Goal: Task Accomplishment & Management: Manage account settings

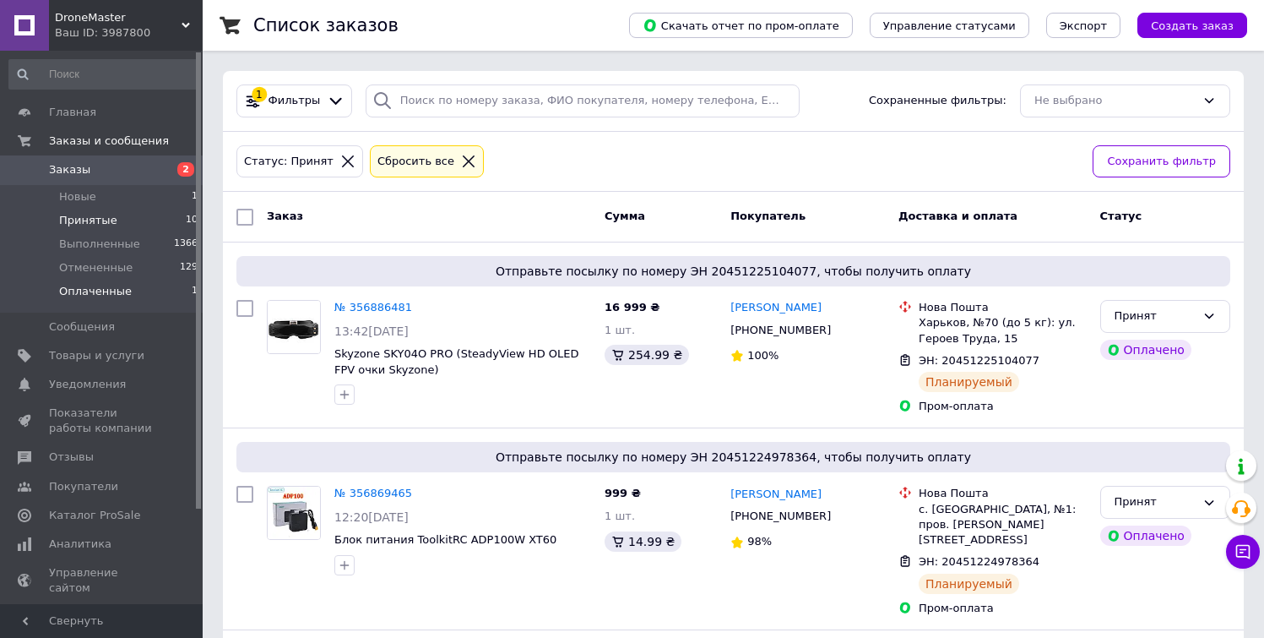
click at [113, 288] on span "Оплаченные" at bounding box center [95, 291] width 73 height 15
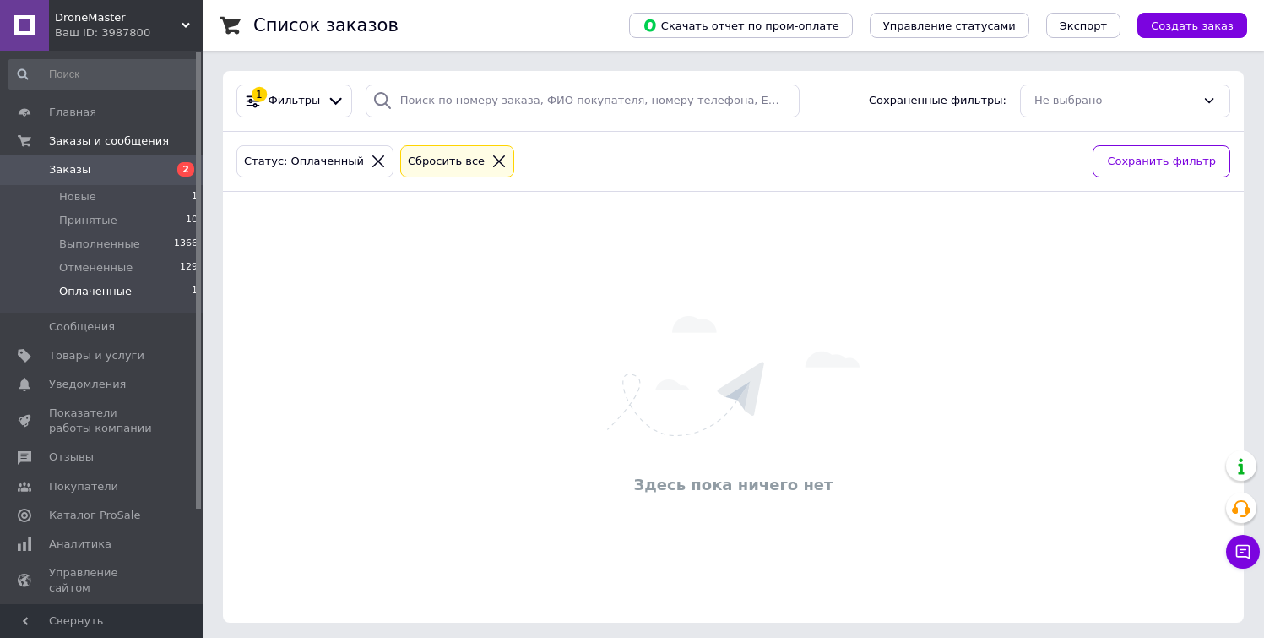
click at [113, 288] on span "Оплаченные" at bounding box center [95, 291] width 73 height 15
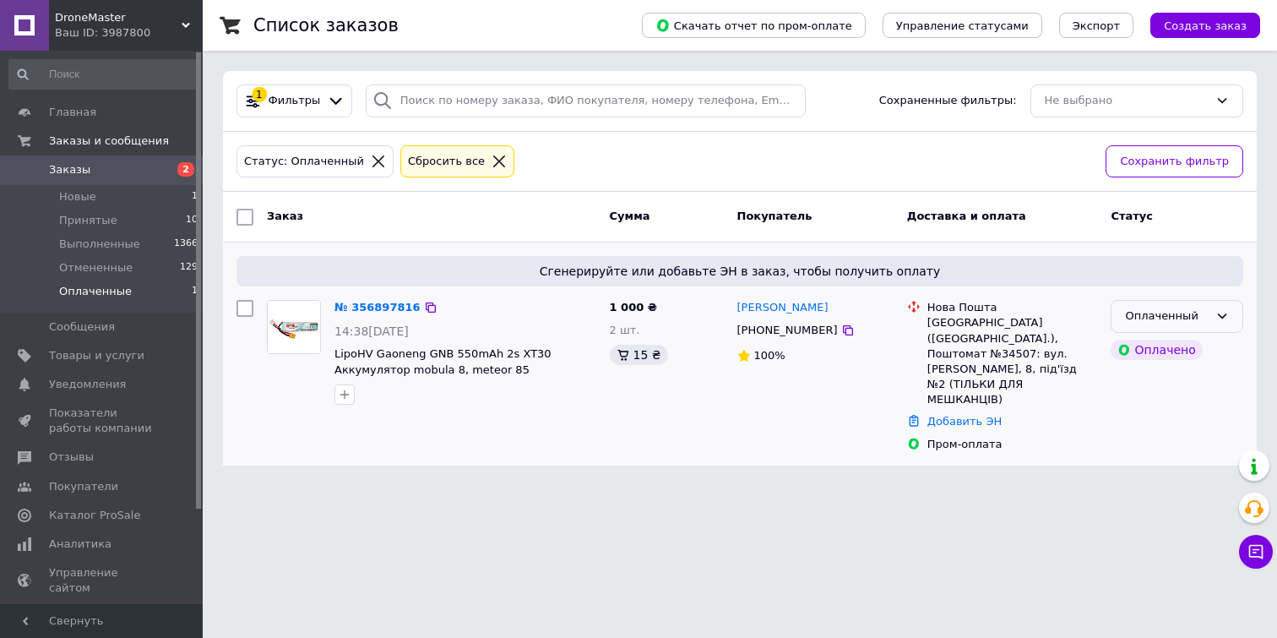
click at [1192, 313] on div "Оплаченный" at bounding box center [1167, 316] width 84 height 18
click at [1156, 349] on li "Принят" at bounding box center [1176, 351] width 131 height 31
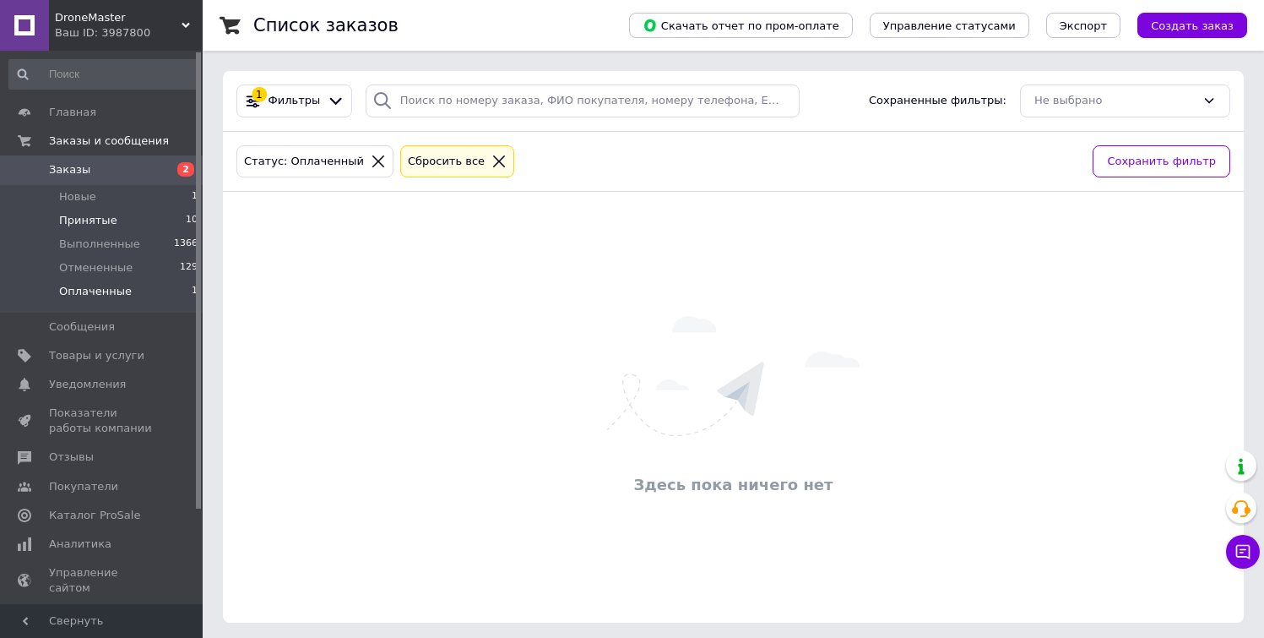
click at [155, 218] on li "Принятые 10" at bounding box center [104, 221] width 208 height 24
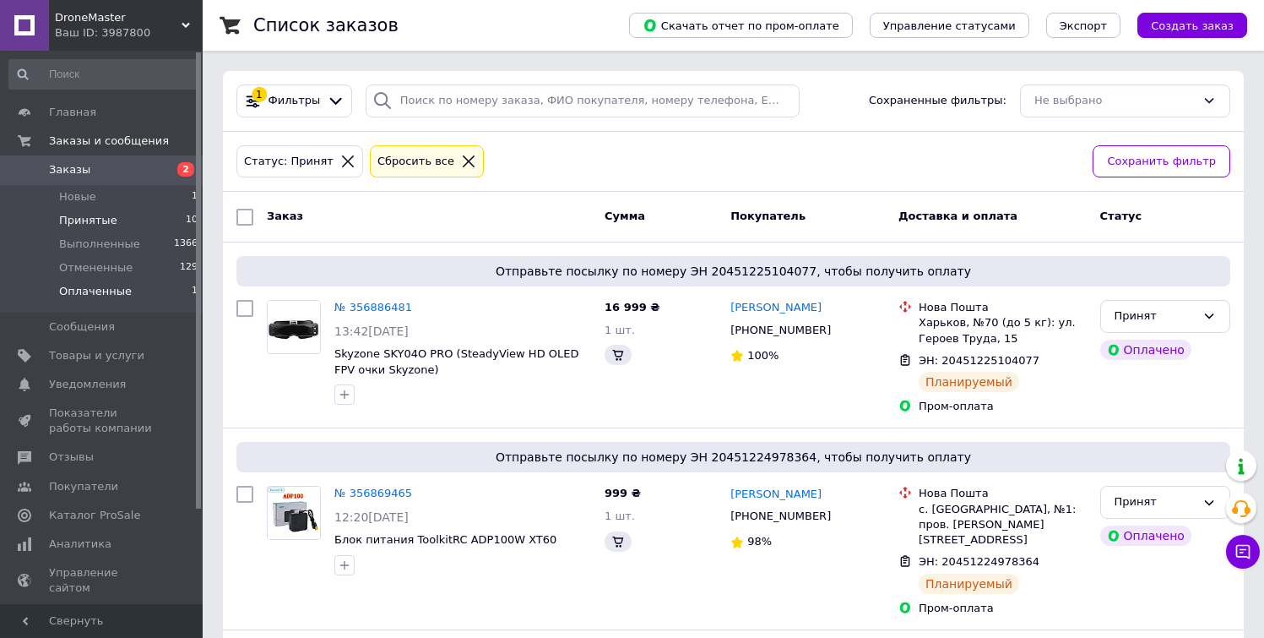
click at [149, 286] on li "Оплаченные 1" at bounding box center [104, 295] width 208 height 32
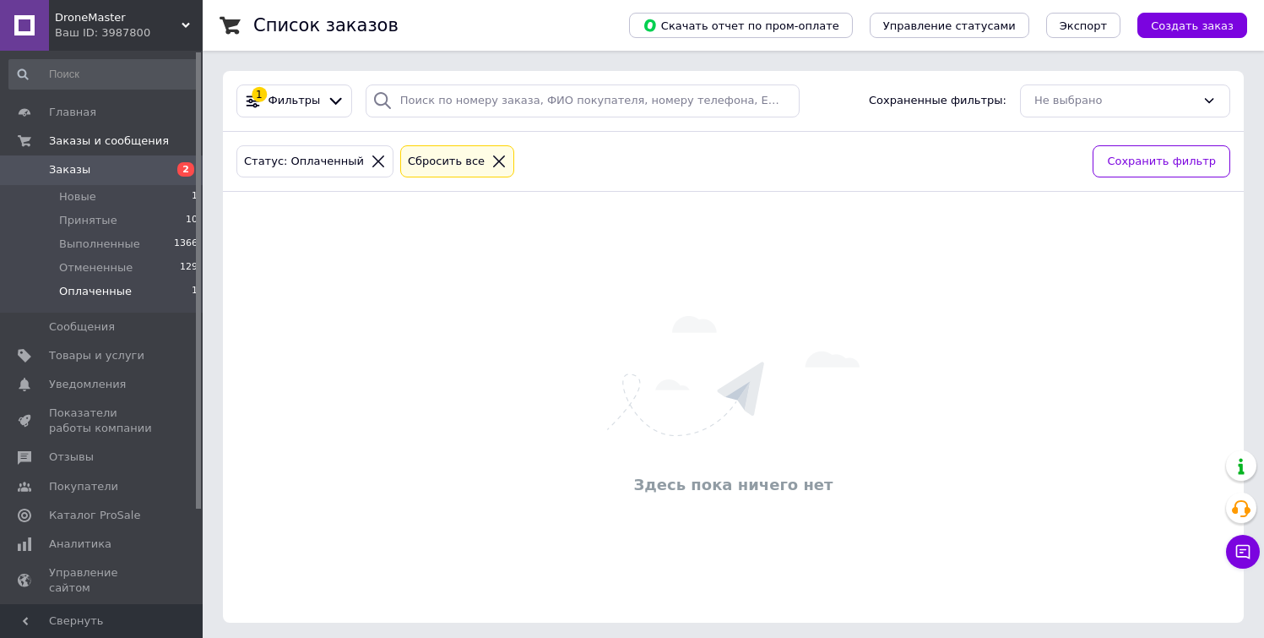
click at [384, 307] on div "Здесь пока ничего нет" at bounding box center [733, 407] width 1021 height 397
click at [136, 196] on li "Новые 1" at bounding box center [104, 197] width 208 height 24
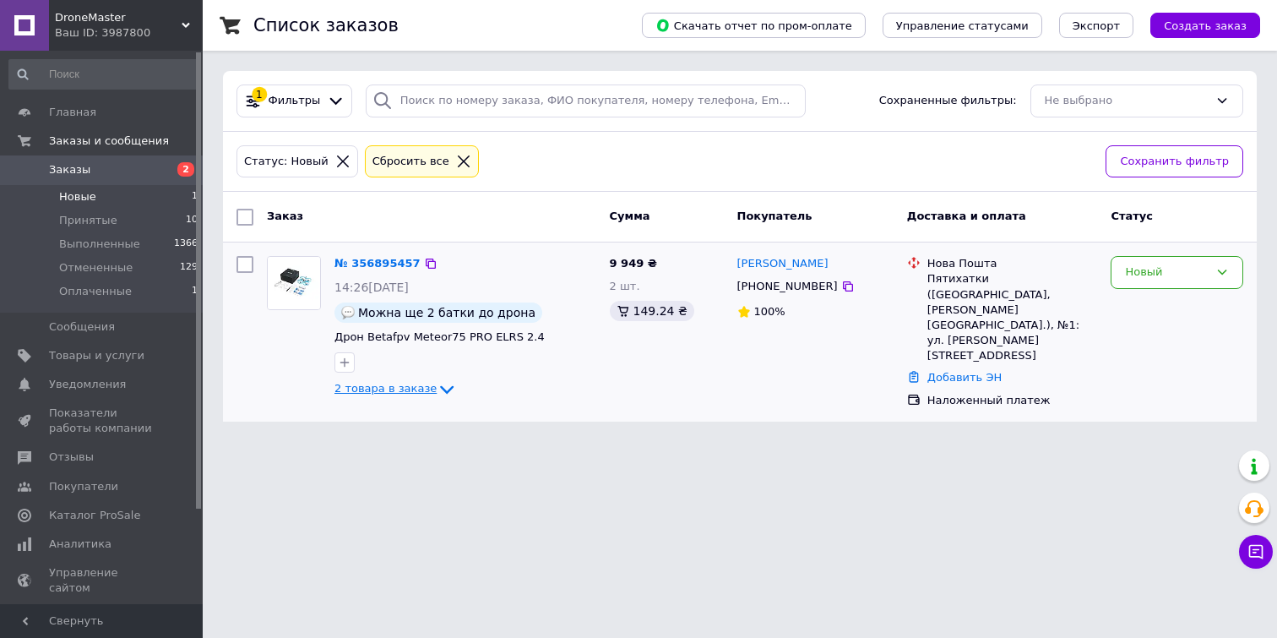
click at [442, 382] on icon at bounding box center [447, 389] width 20 height 20
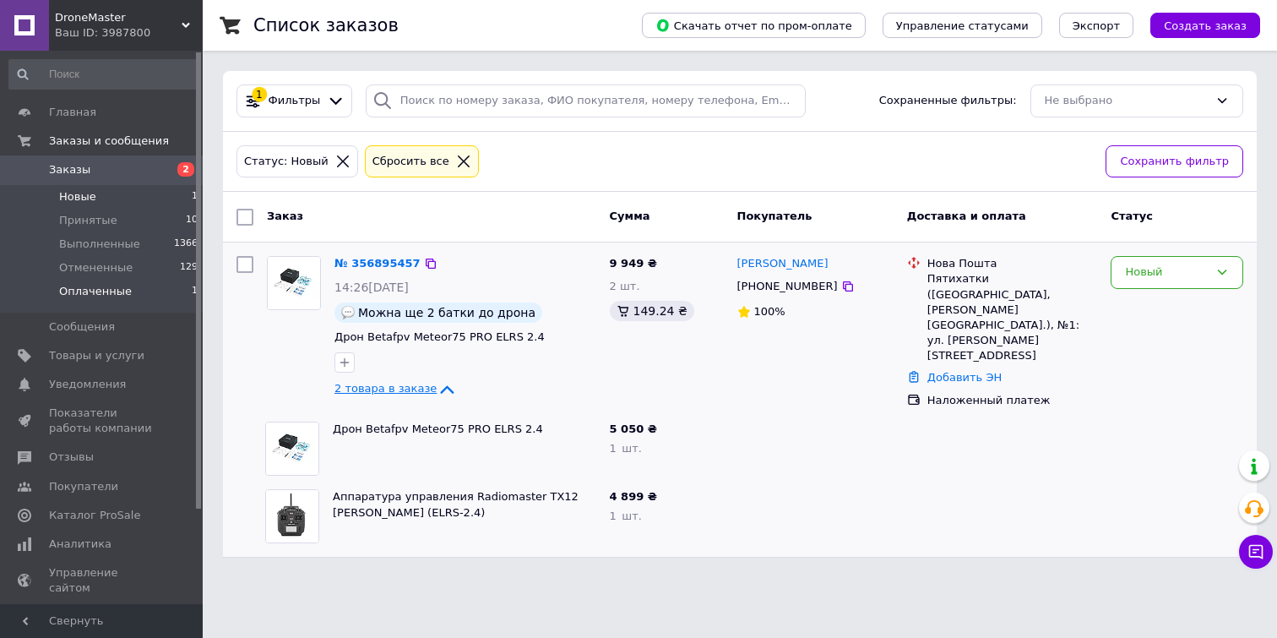
click at [118, 287] on span "Оплаченные" at bounding box center [95, 291] width 73 height 15
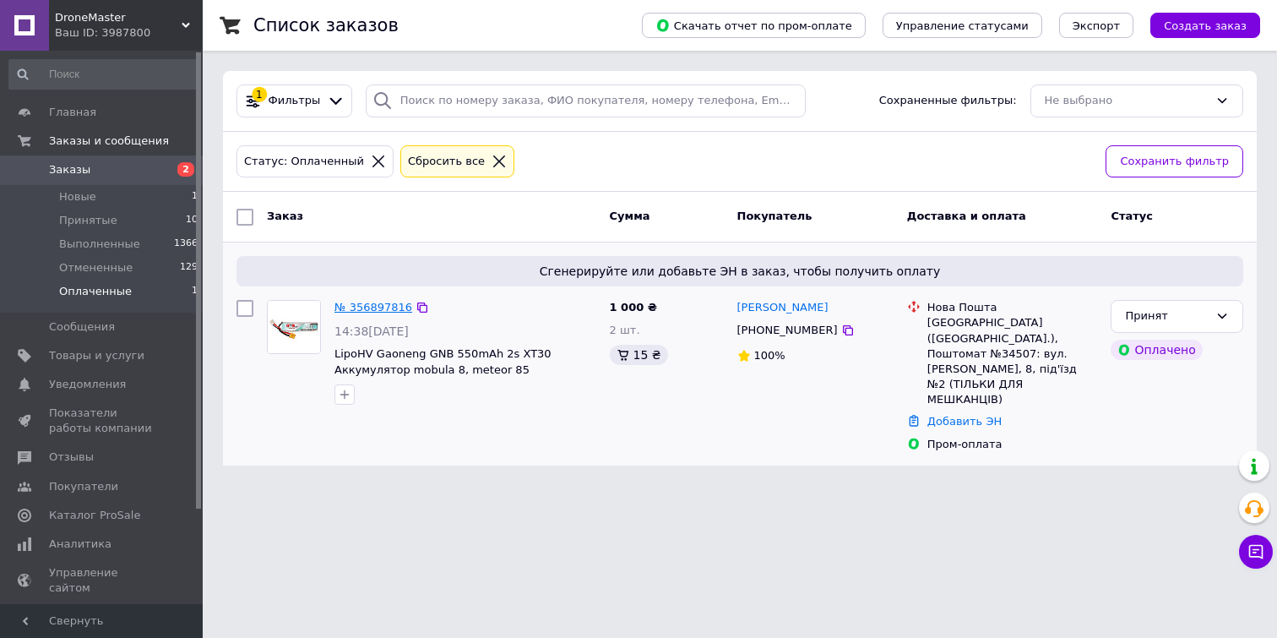
click at [393, 309] on link "№ 356897816" at bounding box center [373, 307] width 78 height 13
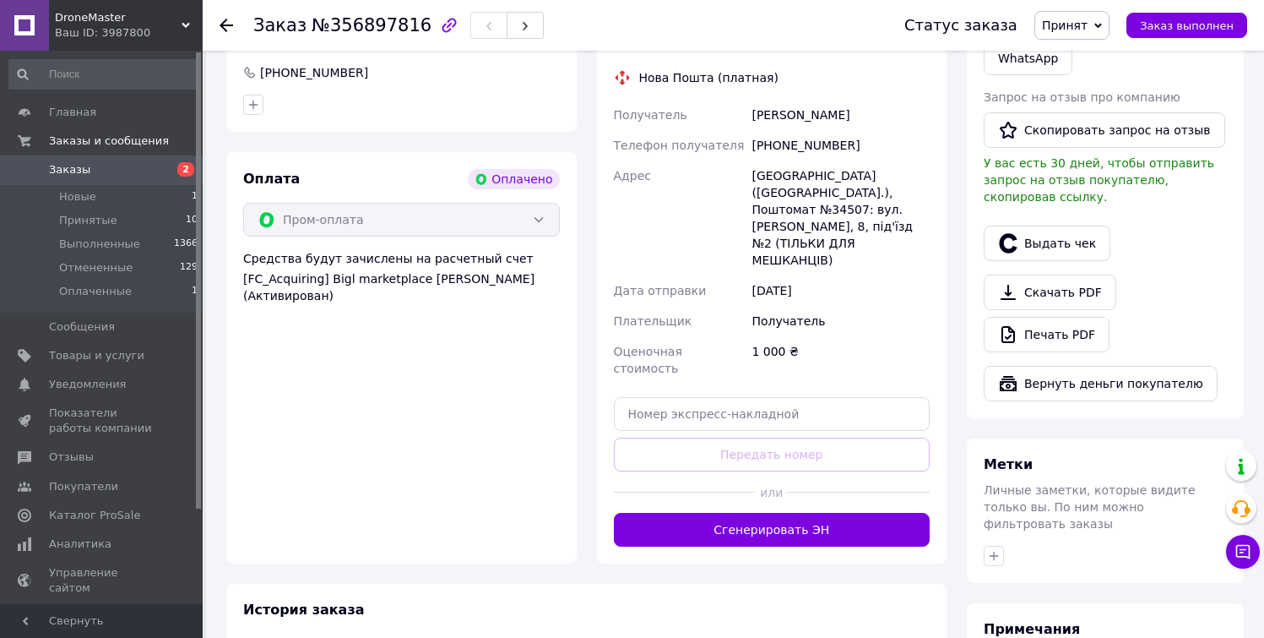
scroll to position [638, 0]
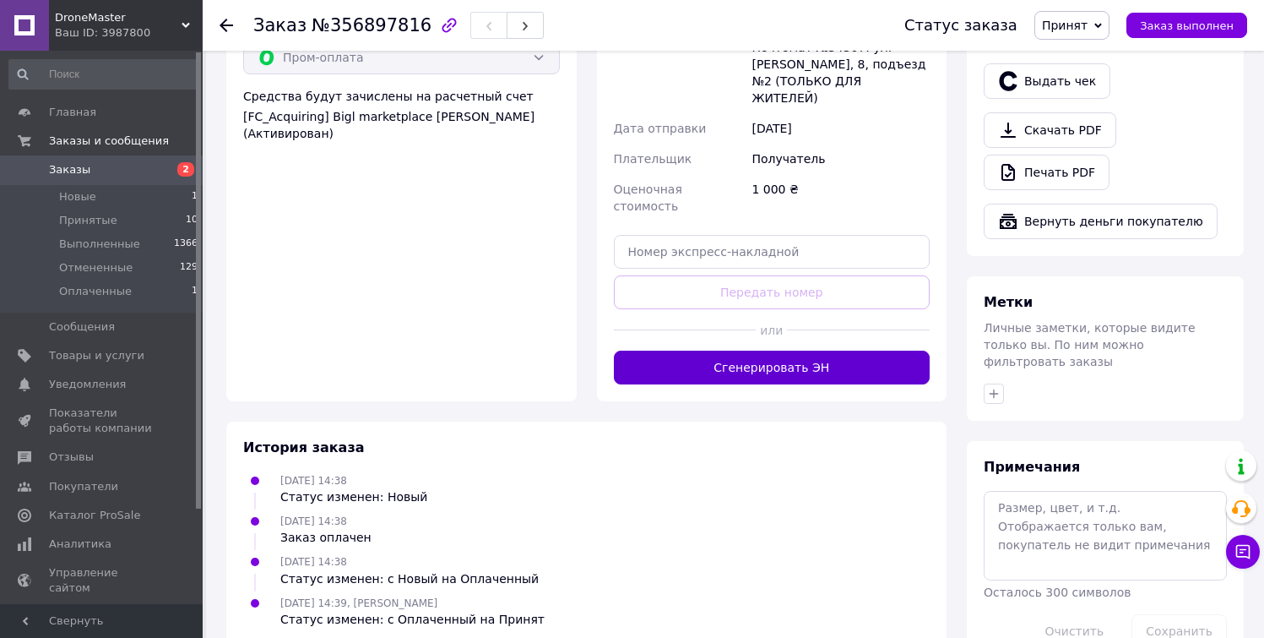
click at [810, 350] on button "Сгенерировать ЭН" at bounding box center [772, 367] width 317 height 34
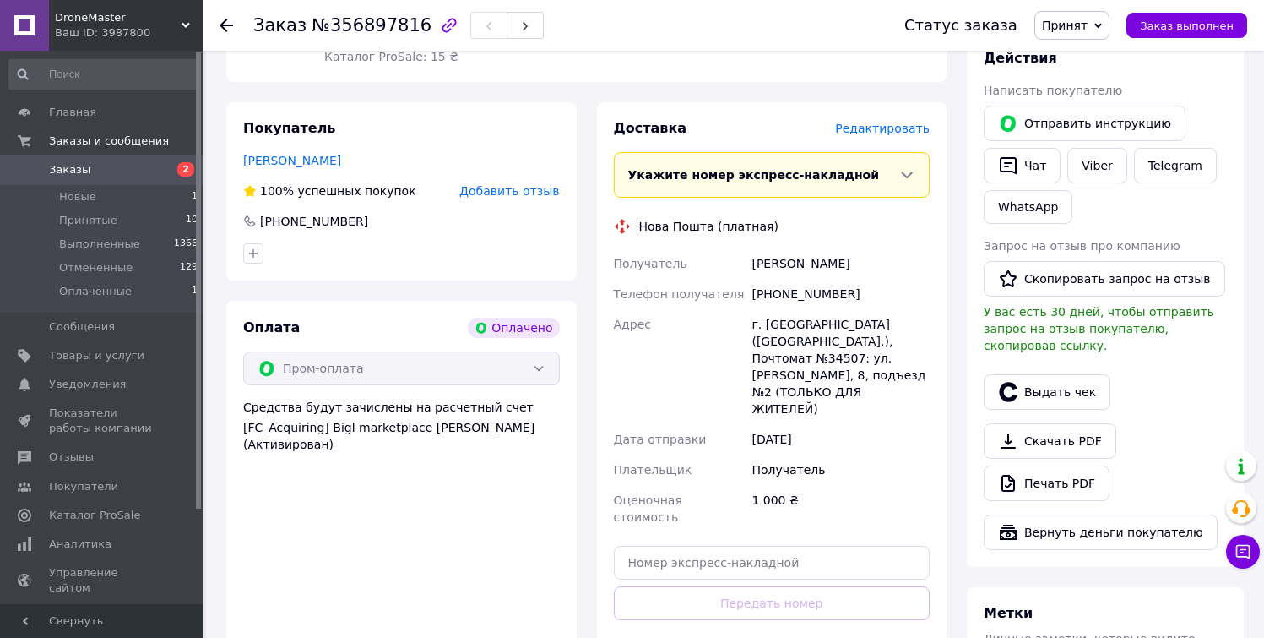
scroll to position [321, 0]
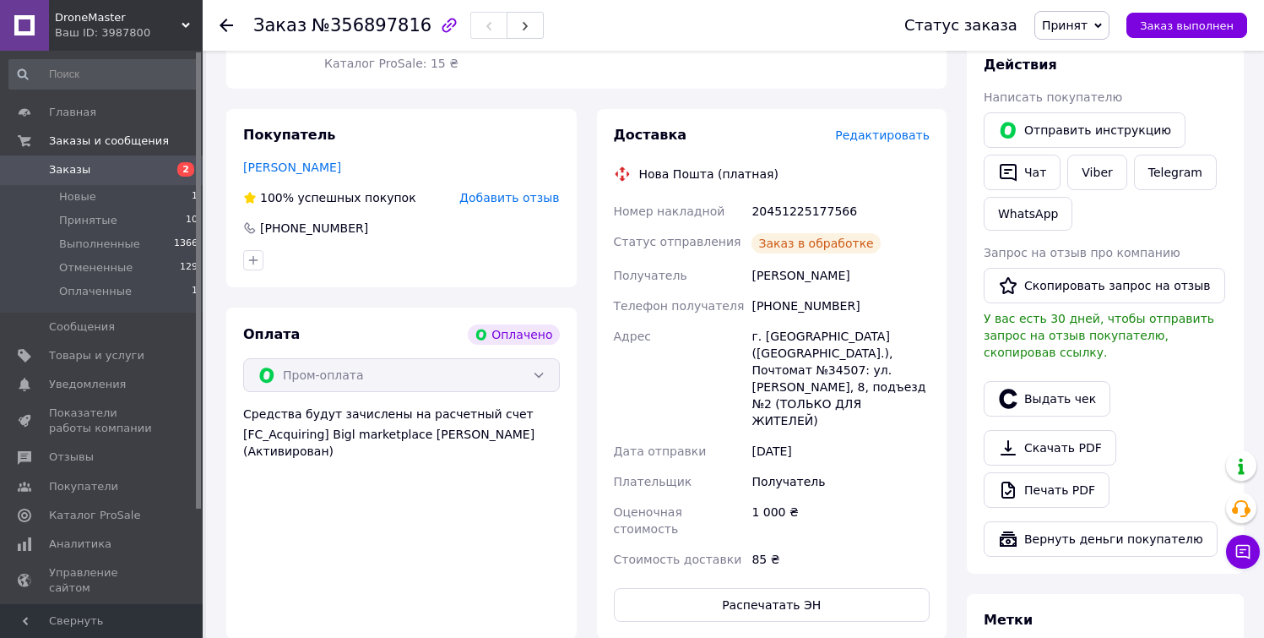
click at [788, 209] on div "20451225177566" at bounding box center [840, 211] width 185 height 30
copy div "20451225177566"
click at [105, 191] on li "Новые 1" at bounding box center [104, 197] width 208 height 24
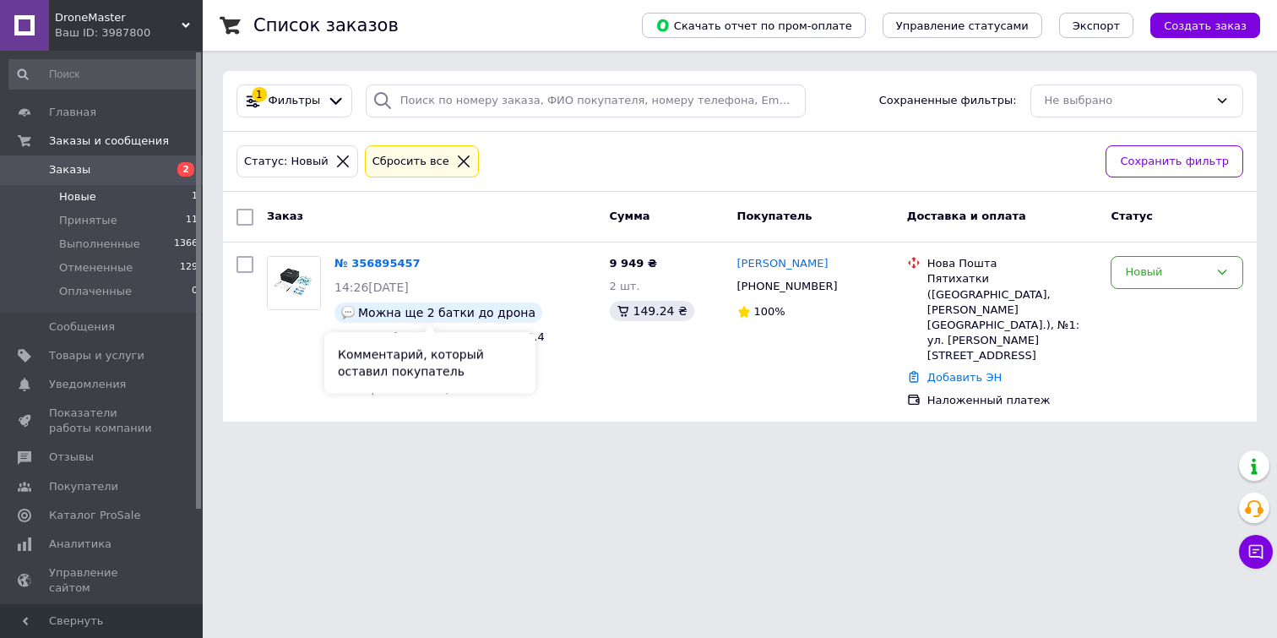
click at [446, 387] on div "Комментарий, который оставил покупатель" at bounding box center [429, 363] width 211 height 61
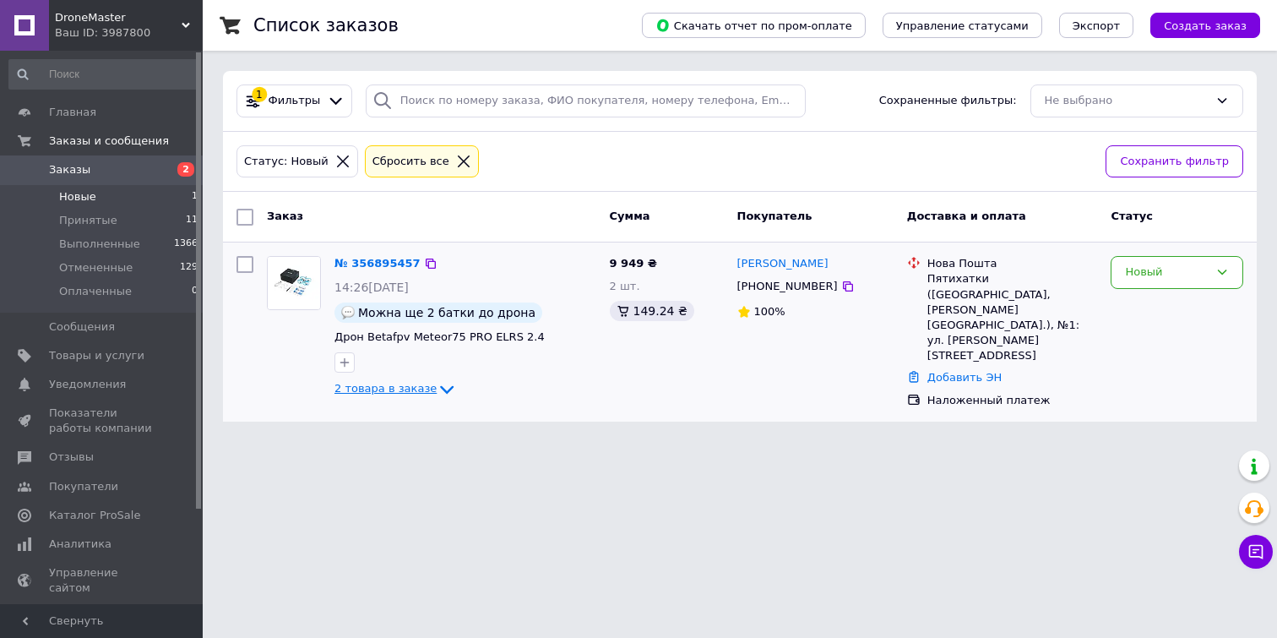
click at [438, 389] on icon at bounding box center [447, 389] width 20 height 20
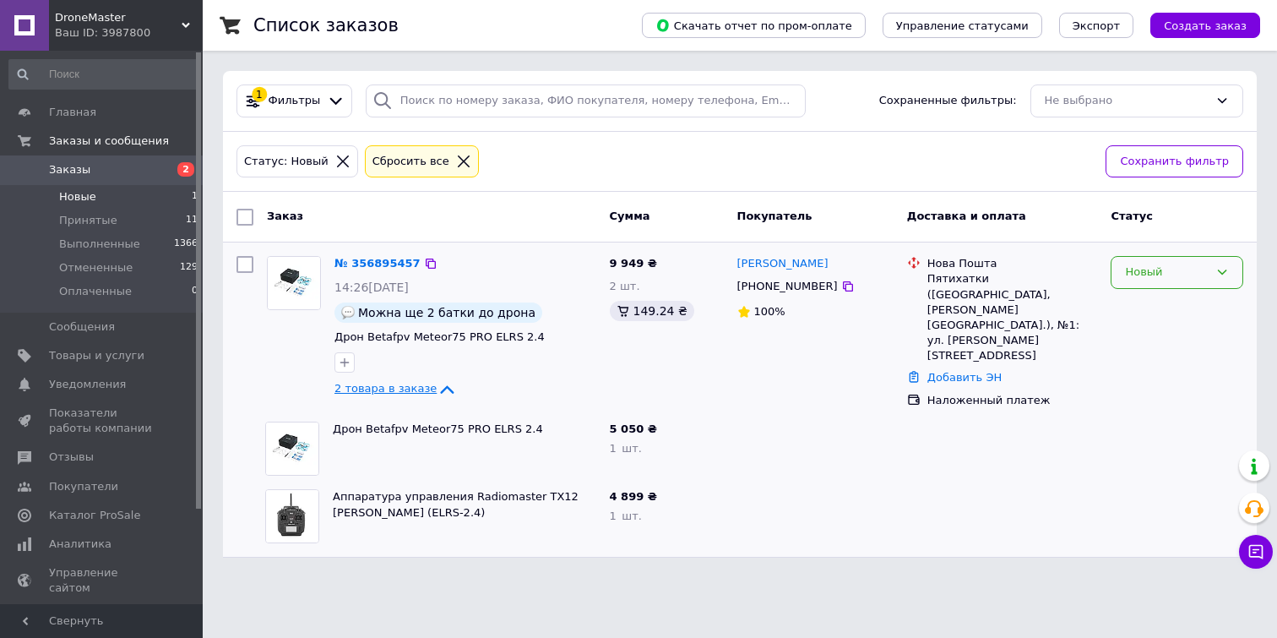
click at [1183, 274] on div "Новый" at bounding box center [1167, 272] width 84 height 18
click at [1128, 310] on li "Принят" at bounding box center [1176, 307] width 131 height 31
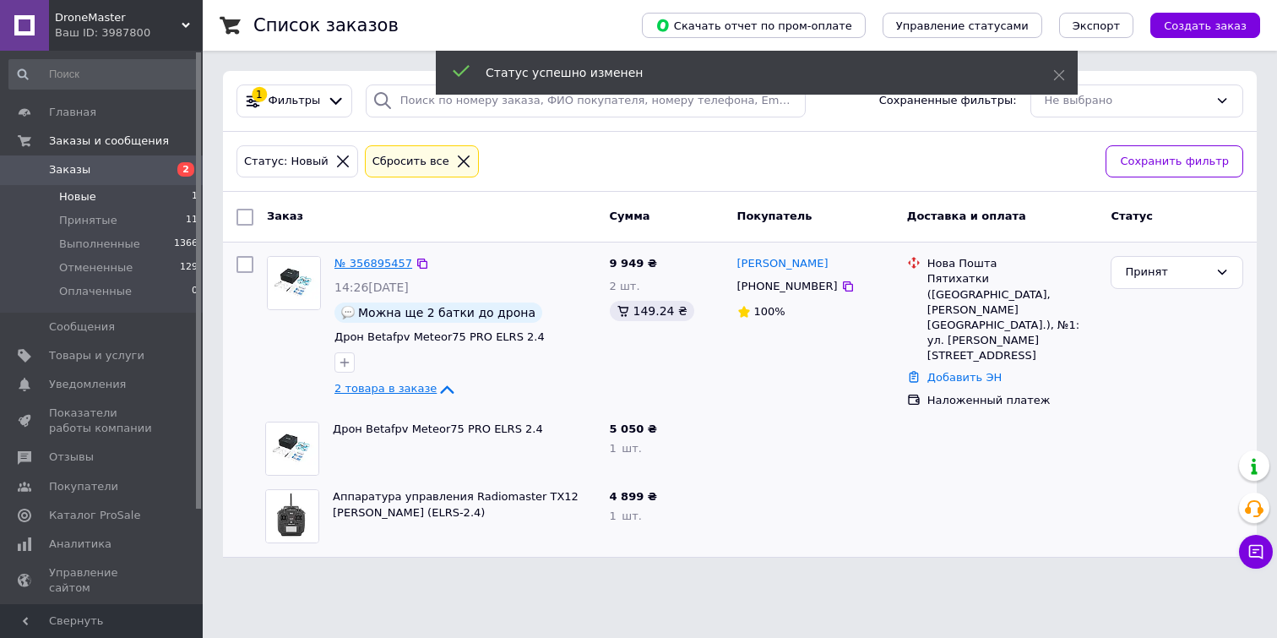
click at [366, 265] on link "№ 356895457" at bounding box center [373, 263] width 78 height 13
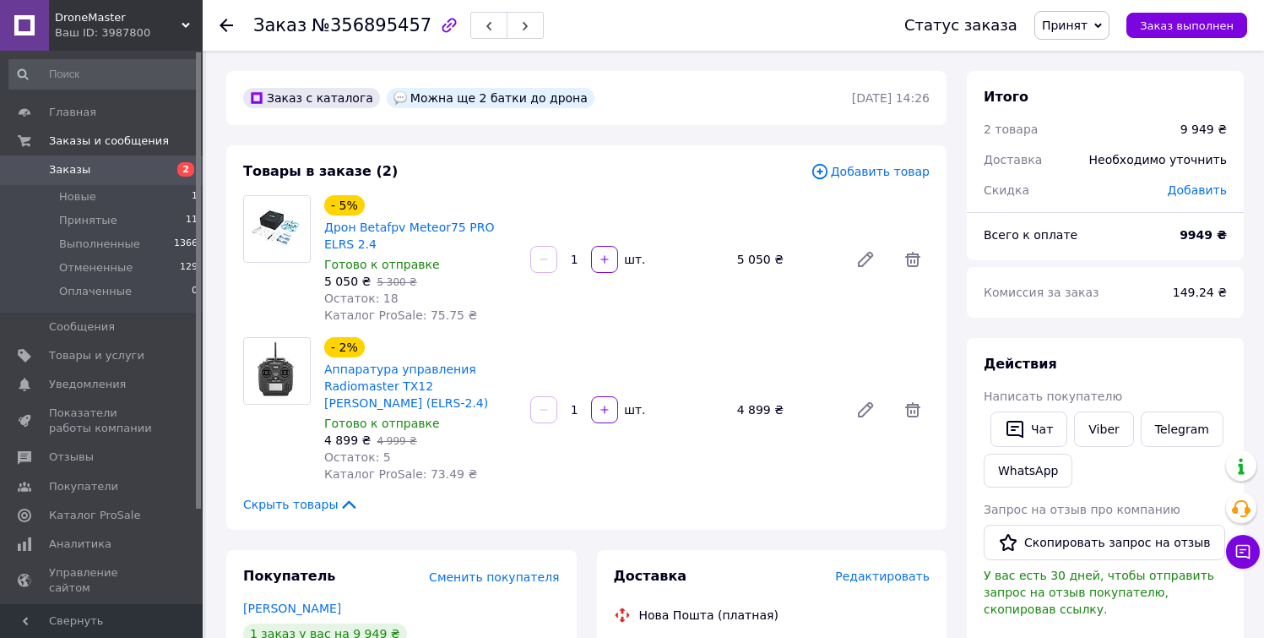
click at [905, 172] on span "Добавить товар" at bounding box center [870, 171] width 119 height 19
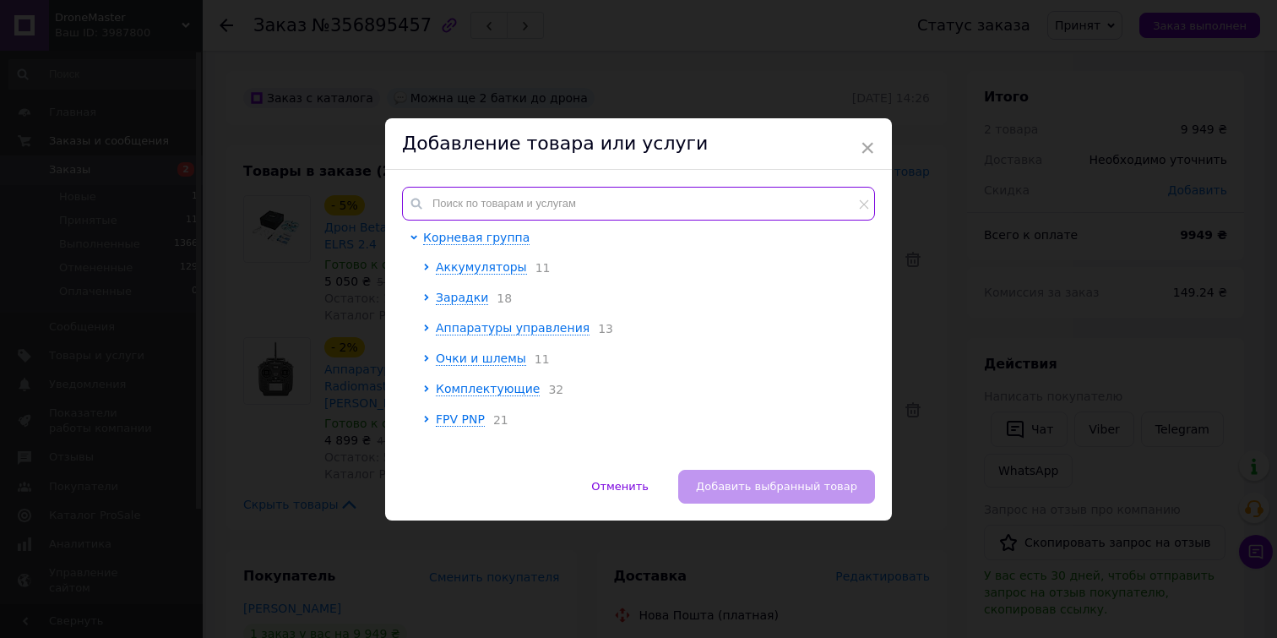
click at [773, 209] on input "text" at bounding box center [638, 204] width 473 height 34
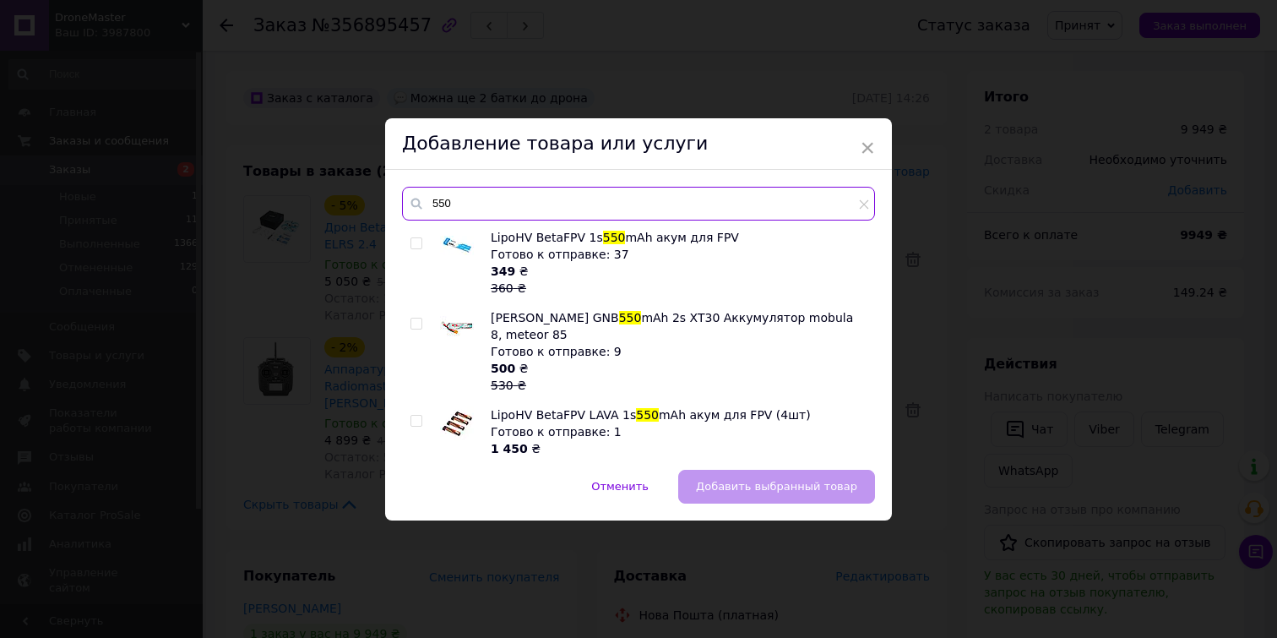
type input "550"
click at [411, 243] on input "checkbox" at bounding box center [415, 243] width 11 height 11
checkbox input "true"
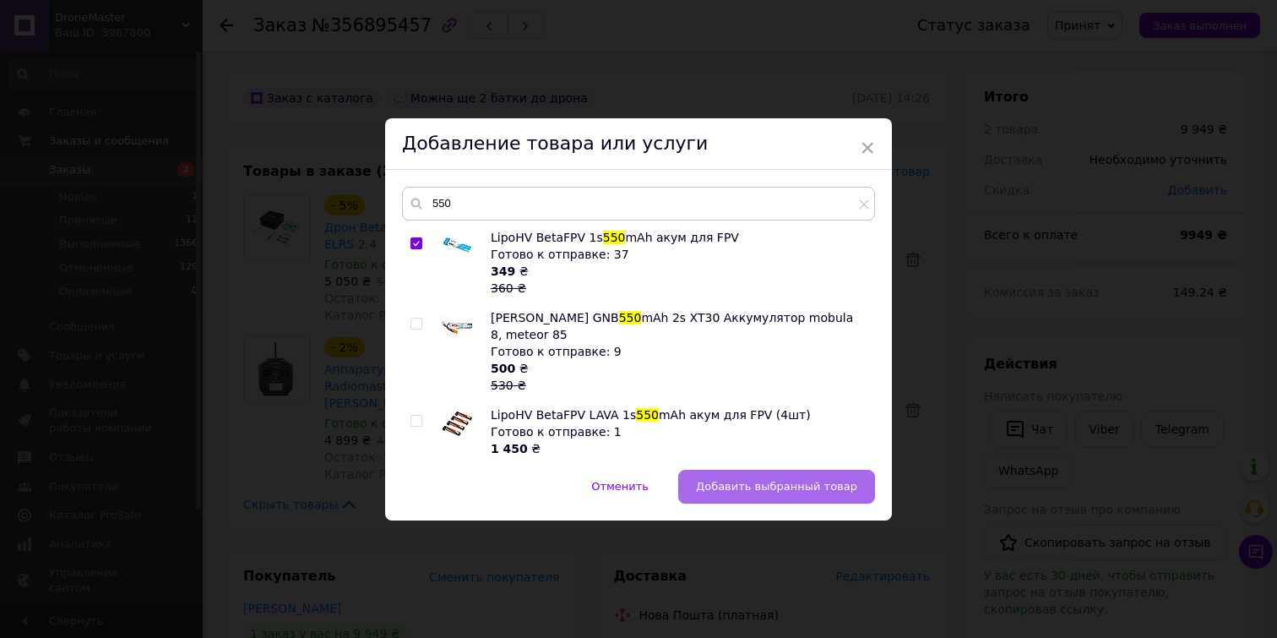
click at [751, 496] on button "Добавить выбранный товар" at bounding box center [776, 486] width 197 height 34
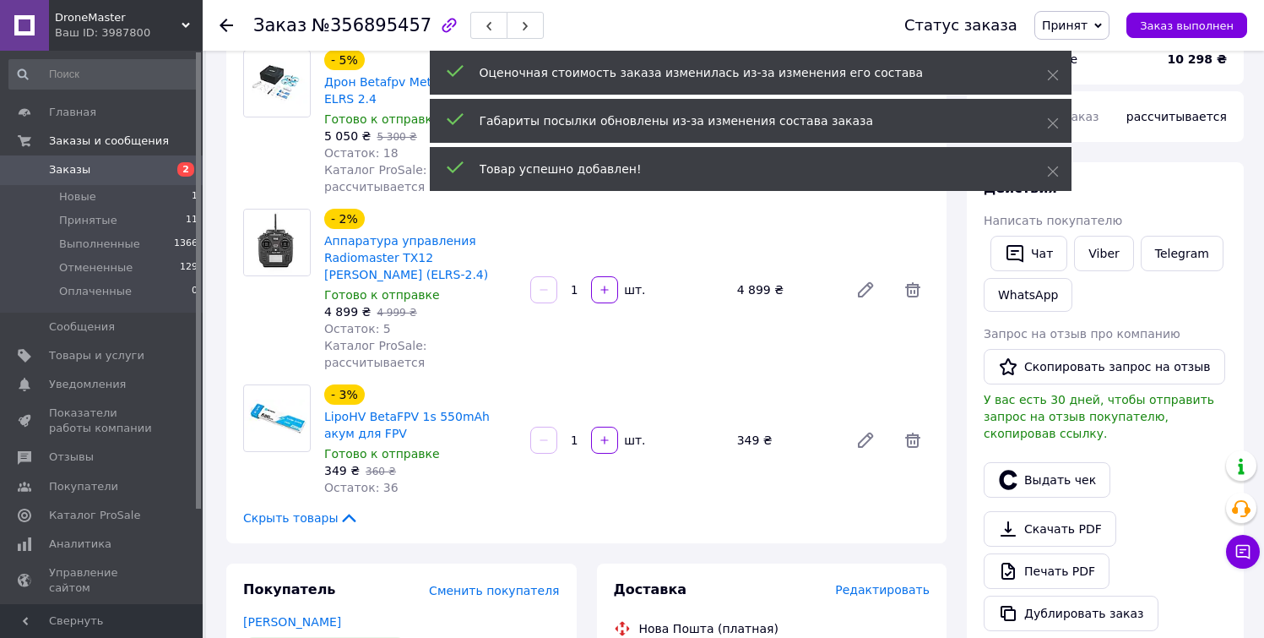
scroll to position [178, 0]
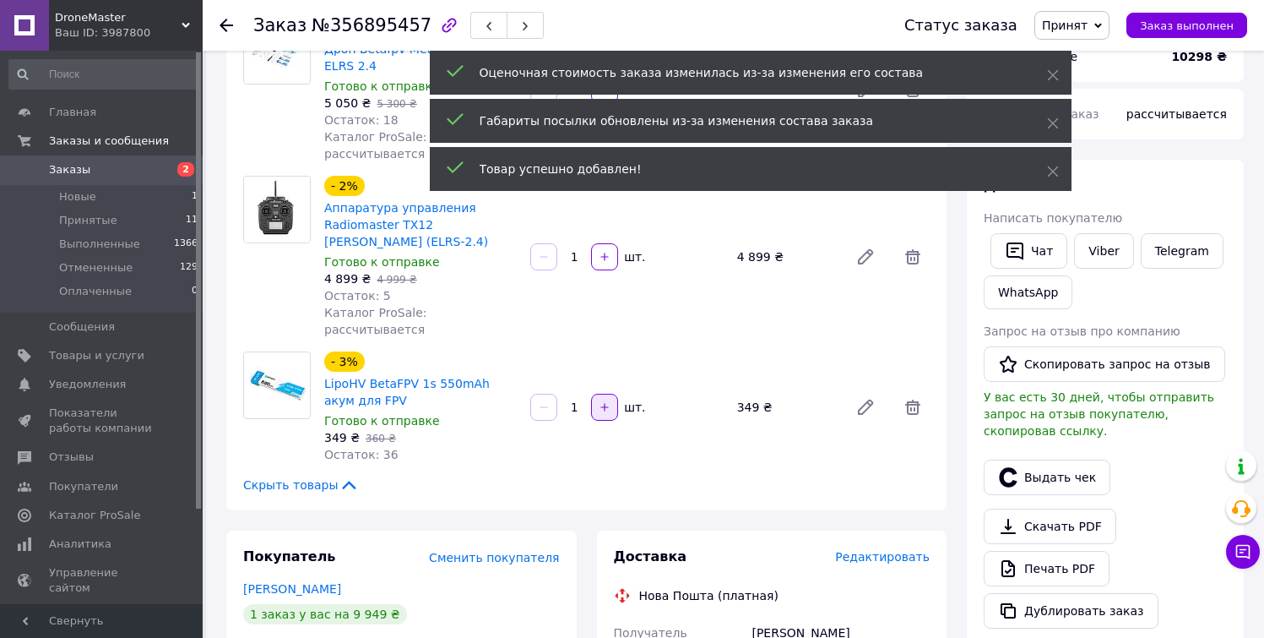
click at [610, 401] on icon "button" at bounding box center [605, 407] width 12 height 12
type input "2"
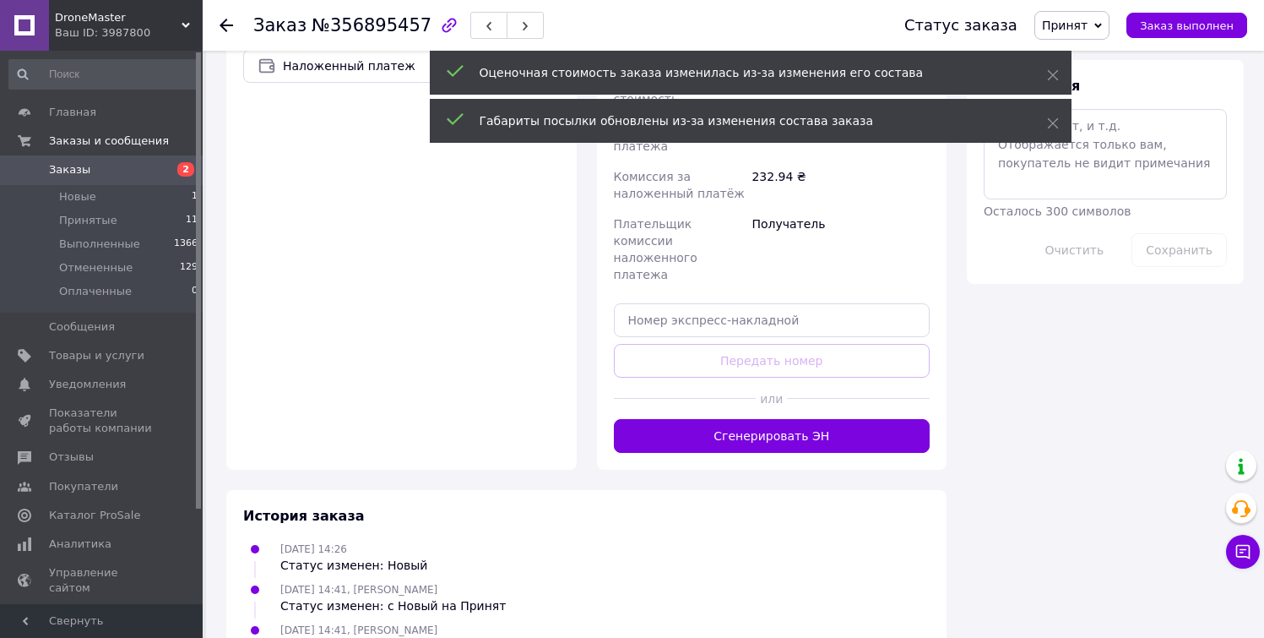
scroll to position [1039, 0]
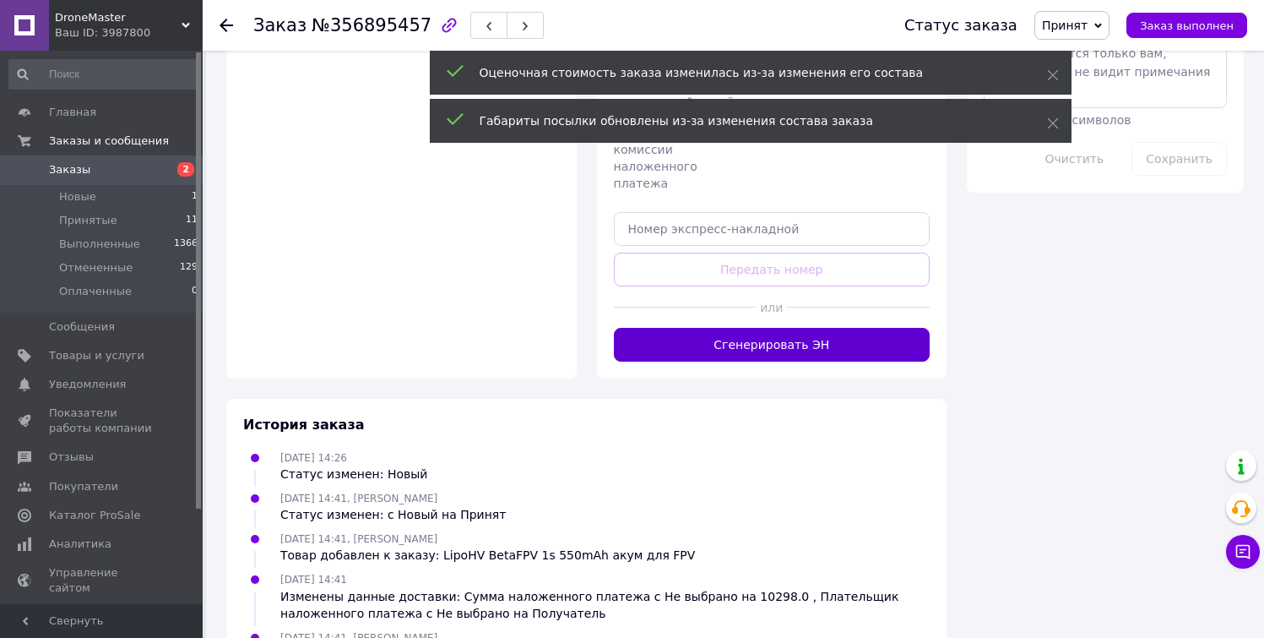
click at [878, 328] on button "Сгенерировать ЭН" at bounding box center [772, 345] width 317 height 34
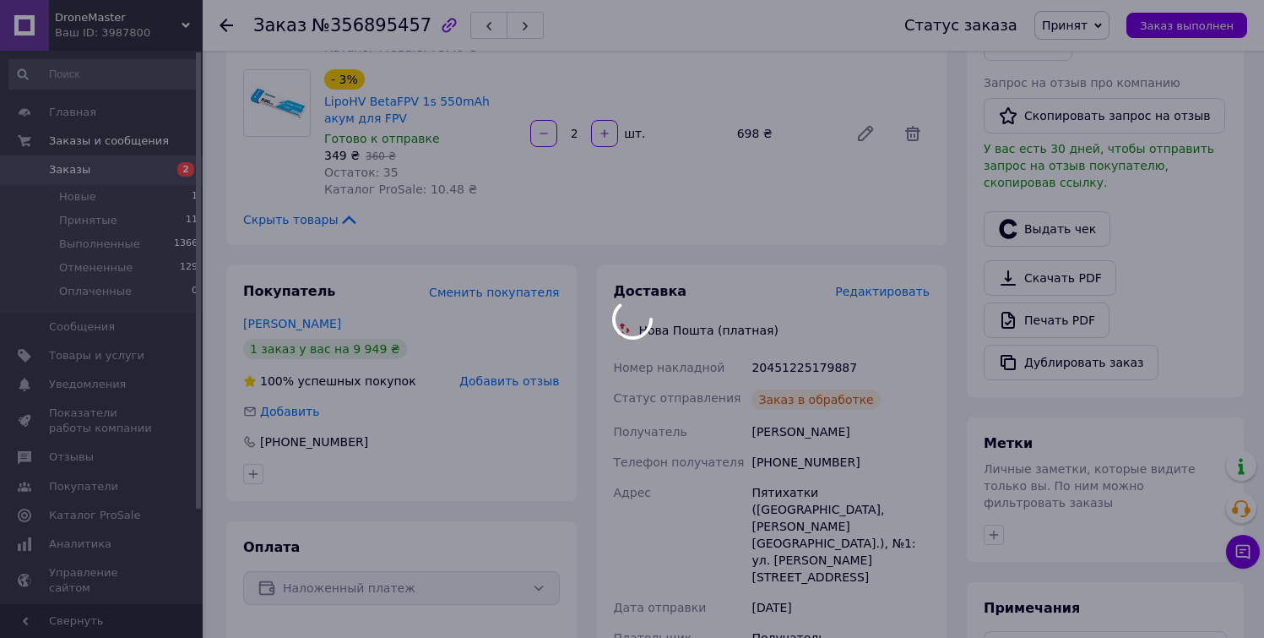
scroll to position [388, 0]
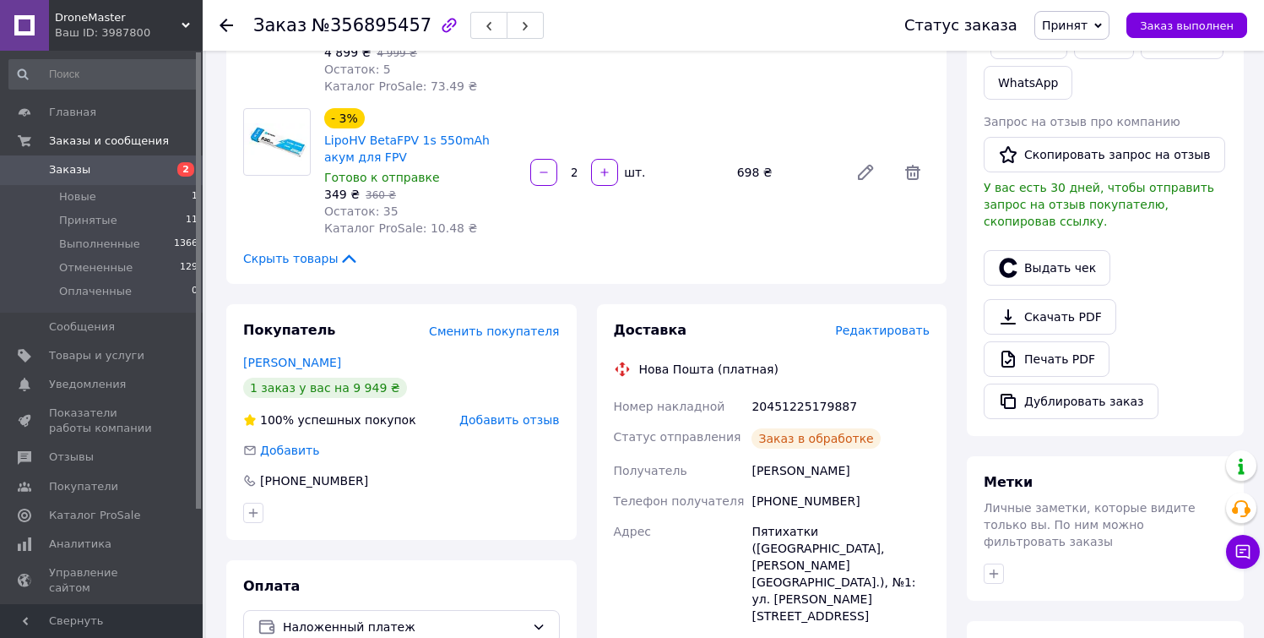
click at [806, 407] on div "20451225179887" at bounding box center [840, 406] width 185 height 30
copy div "20451225179887"
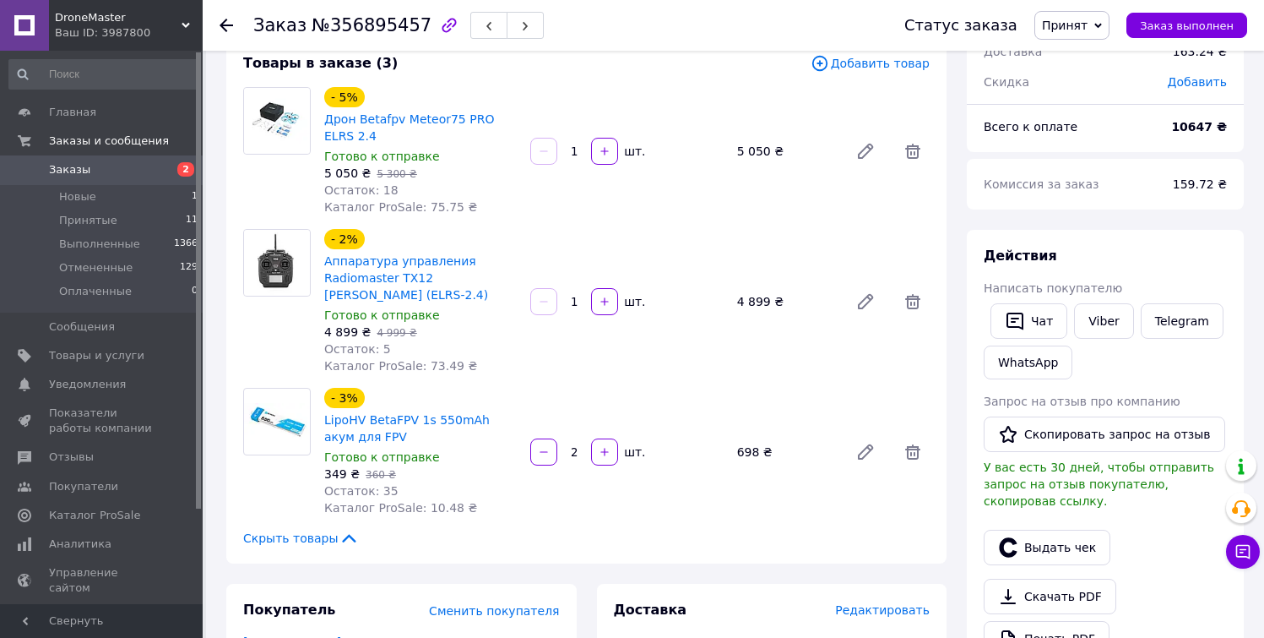
scroll to position [97, 0]
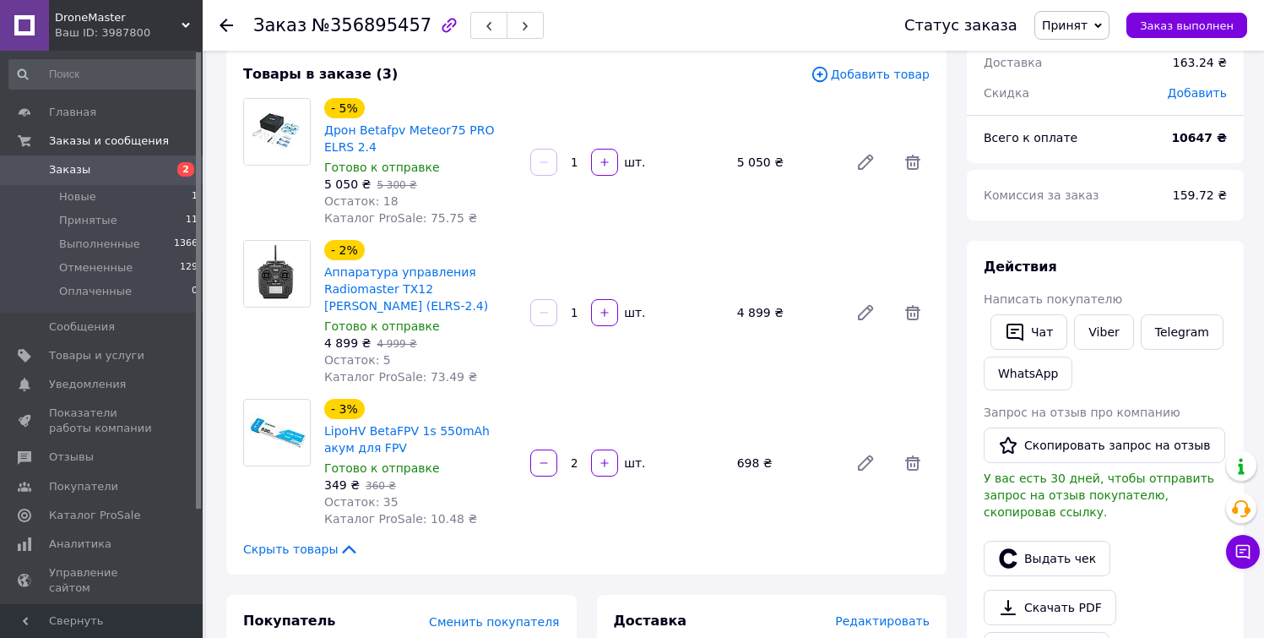
click at [93, 184] on link "Заказы 2" at bounding box center [104, 169] width 208 height 29
